Goal: Transaction & Acquisition: Purchase product/service

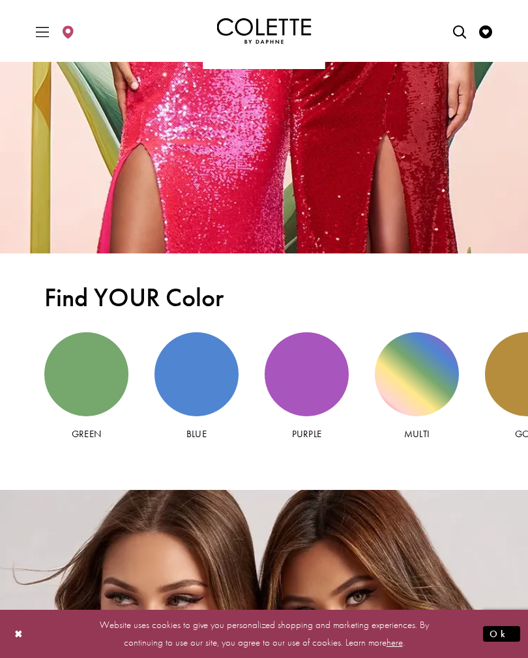
scroll to position [2060, 0]
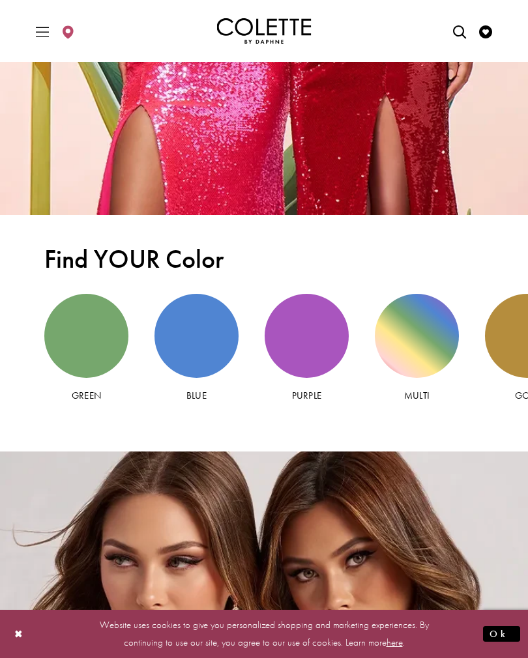
click at [91, 337] on div "Green view" at bounding box center [86, 336] width 84 height 84
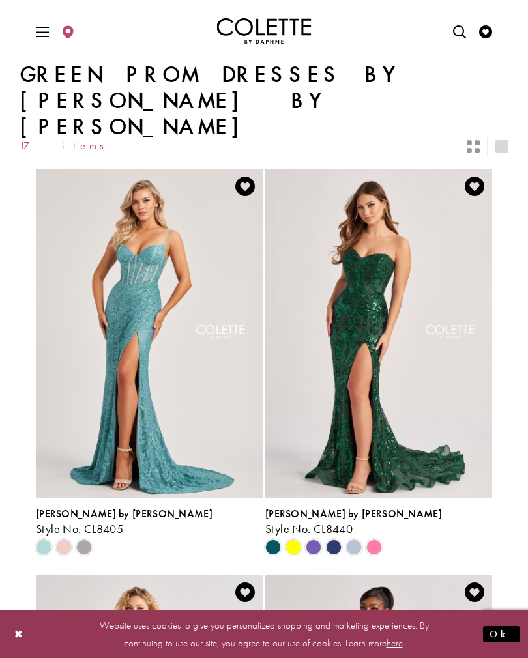
click at [499, 140] on icon "Switch layout to 1 columns" at bounding box center [501, 146] width 13 height 13
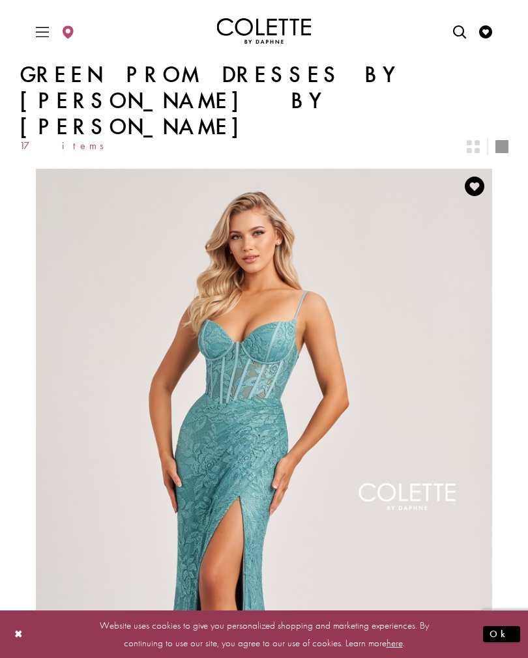
click at [479, 140] on icon "Switch layout to 2 columns" at bounding box center [472, 146] width 13 height 13
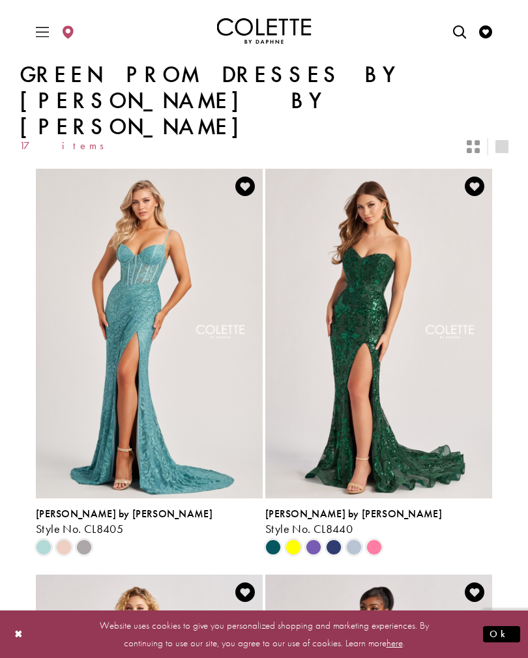
click at [41, 27] on icon "Toggle Main Navigation Menu" at bounding box center [42, 31] width 13 height 13
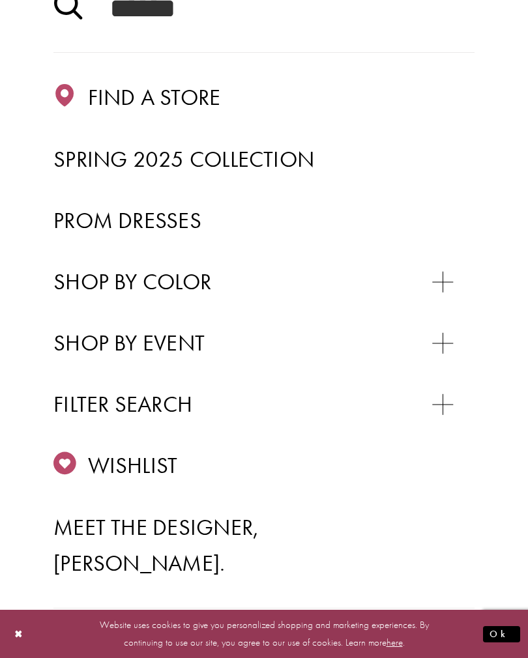
scroll to position [172, 0]
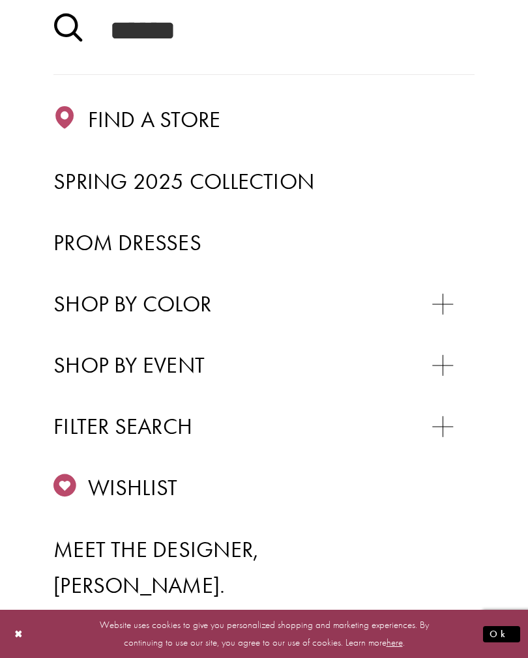
click at [88, 243] on span "Prom Dresses" at bounding box center [127, 242] width 148 height 29
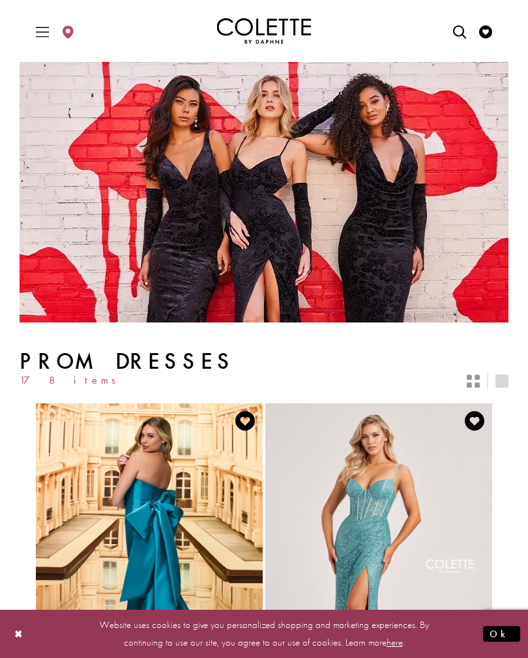
click at [45, 31] on icon "Toggle Main Navigation Menu" at bounding box center [42, 31] width 13 height 13
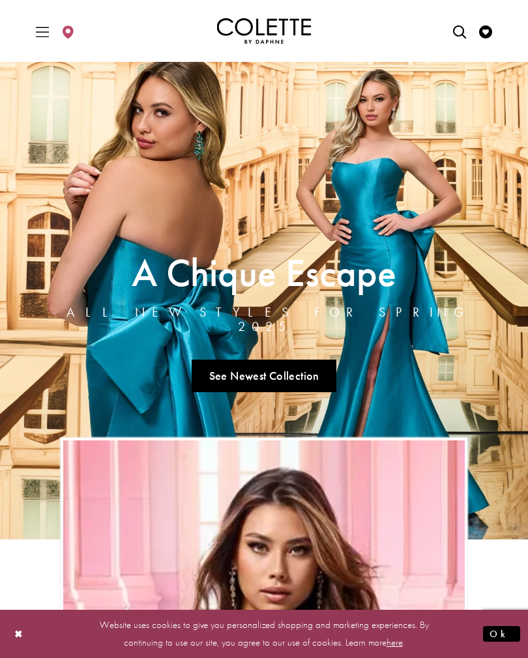
click at [42, 21] on span "Toggle Main Navigation Menu" at bounding box center [43, 31] width 20 height 36
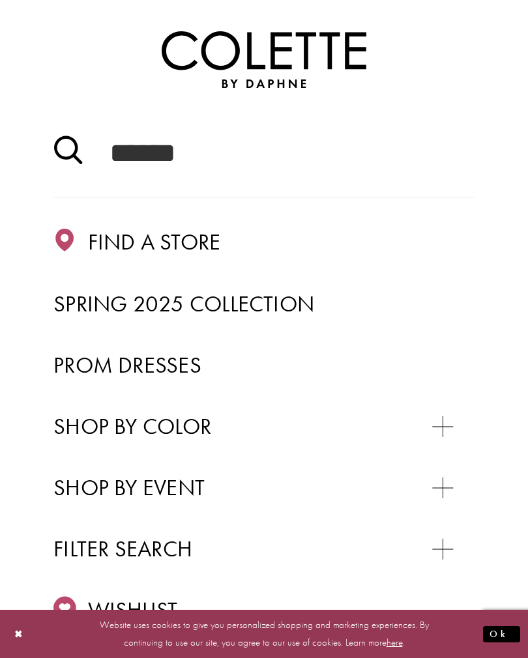
scroll to position [59, 0]
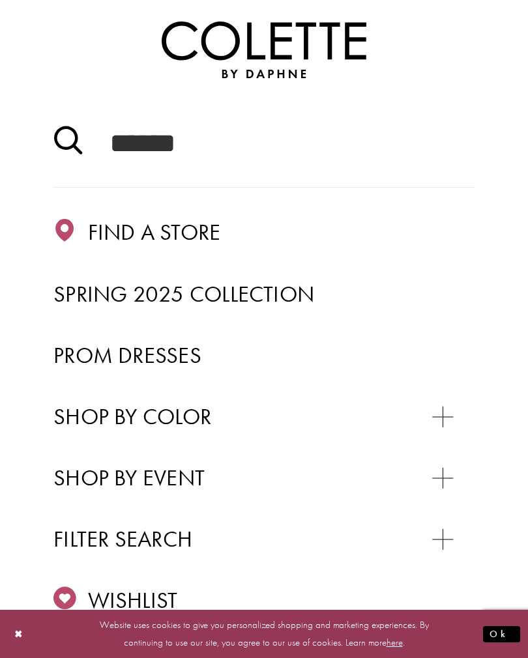
click at [93, 347] on span "Prom Dresses" at bounding box center [127, 355] width 148 height 29
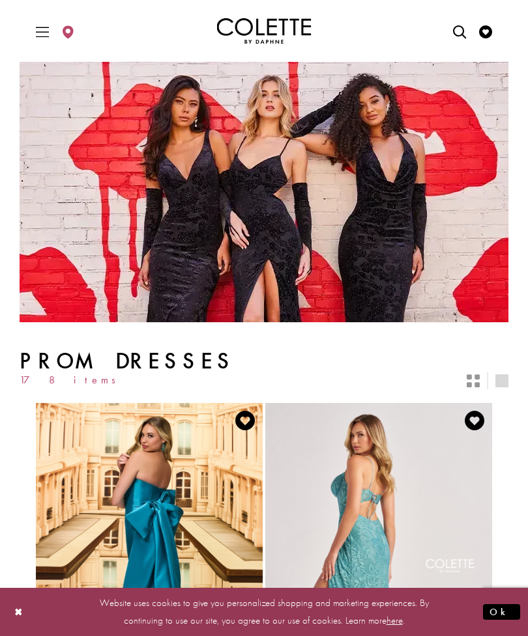
click at [13, 2] on div "Primary block" at bounding box center [264, 31] width 528 height 62
